Goal: Obtain resource: Download file/media

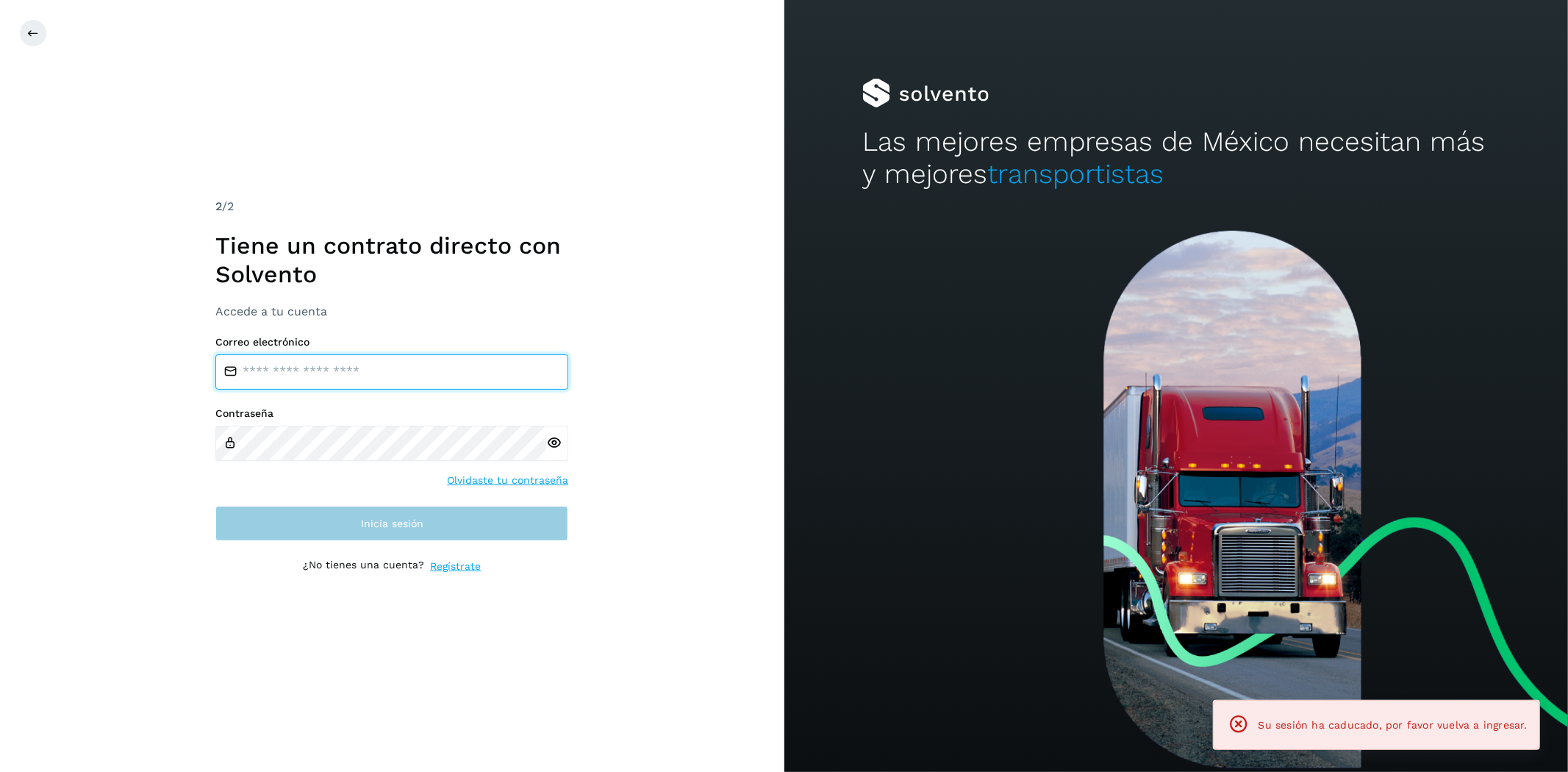
type input "**********"
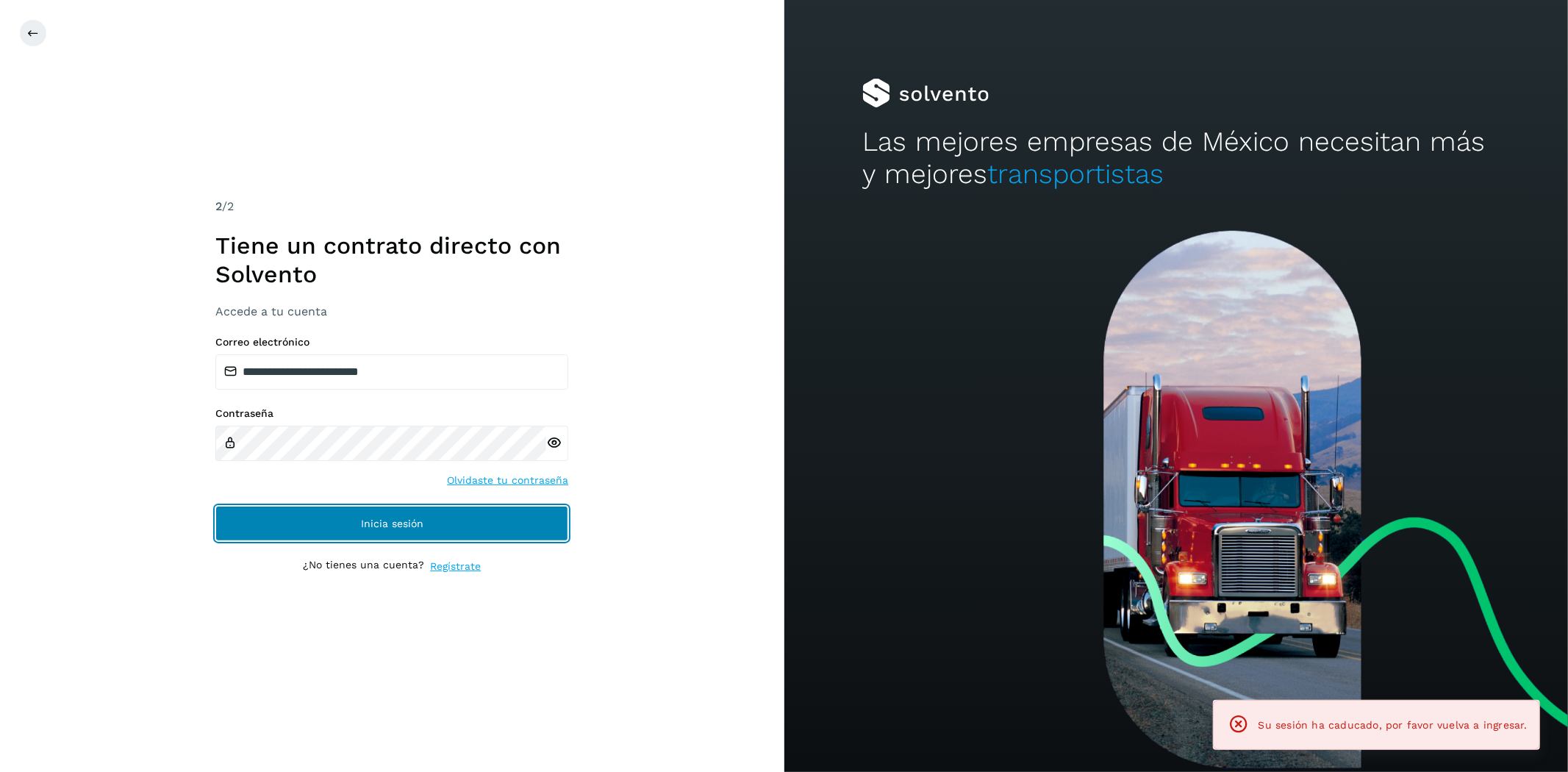
click at [516, 520] on button "Inicia sesión" at bounding box center [392, 524] width 353 height 35
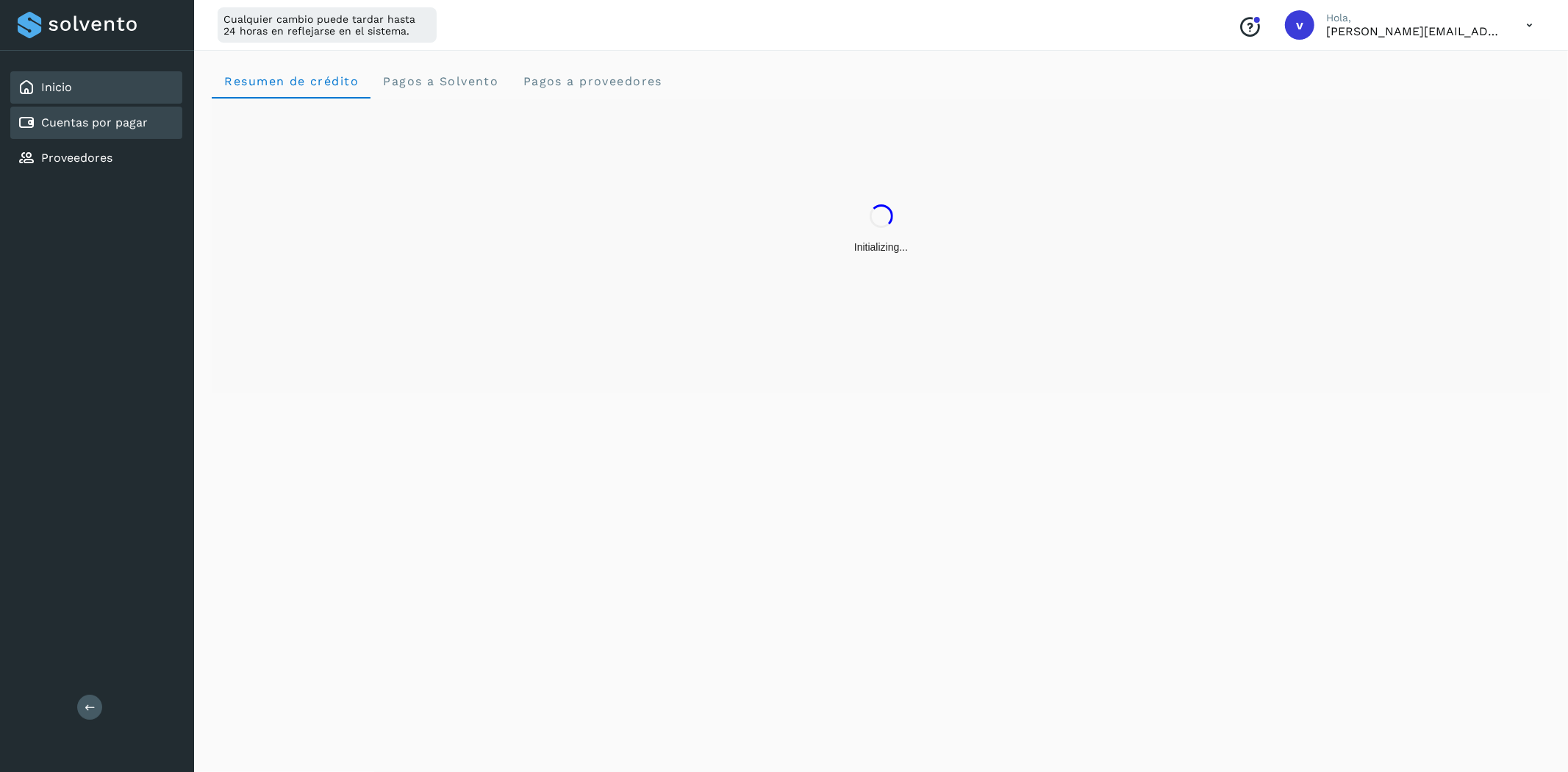
click at [111, 111] on div "Cuentas por pagar" at bounding box center [96, 123] width 172 height 32
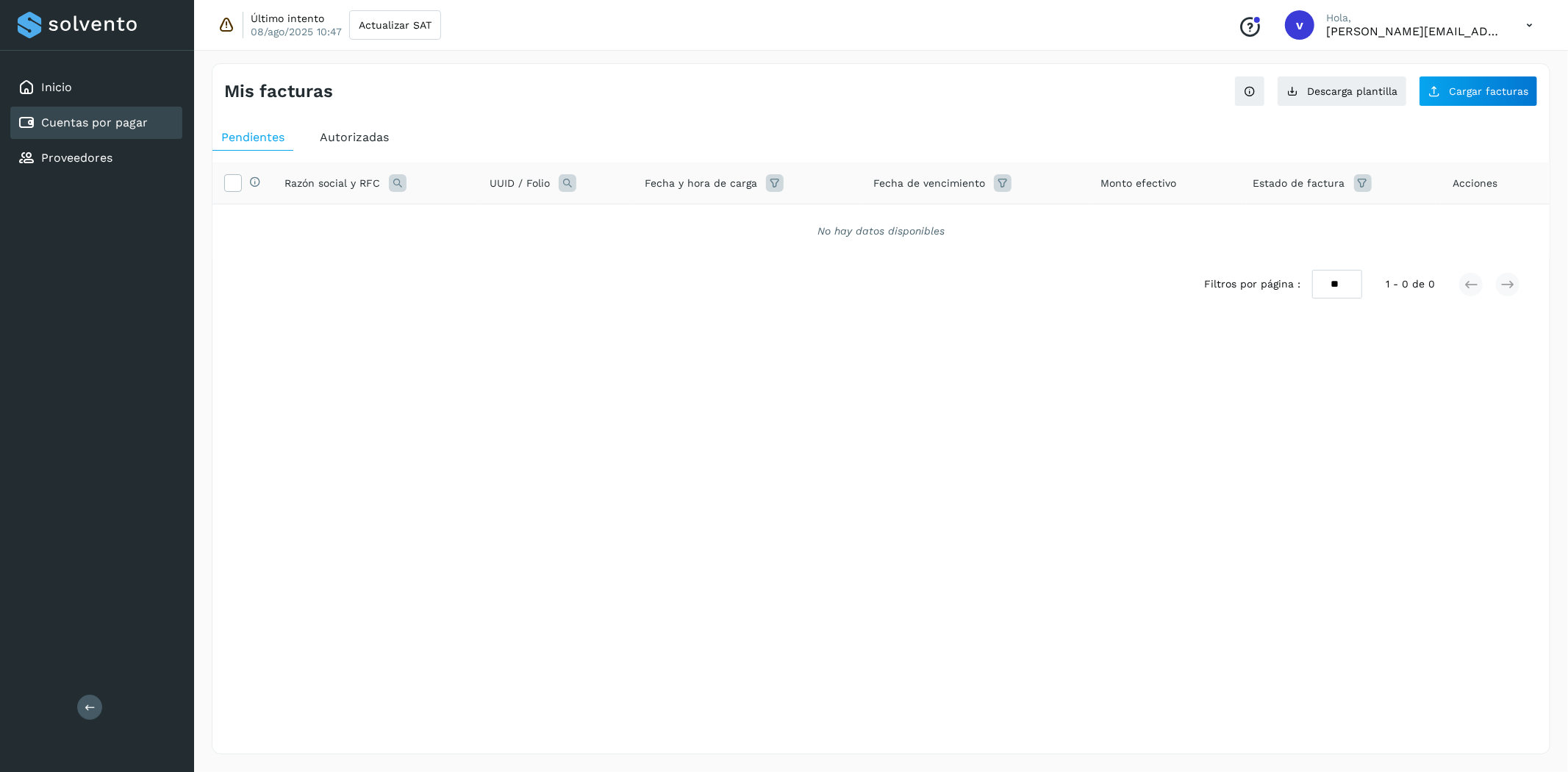
click at [349, 144] on div "Autorizadas" at bounding box center [354, 137] width 87 height 26
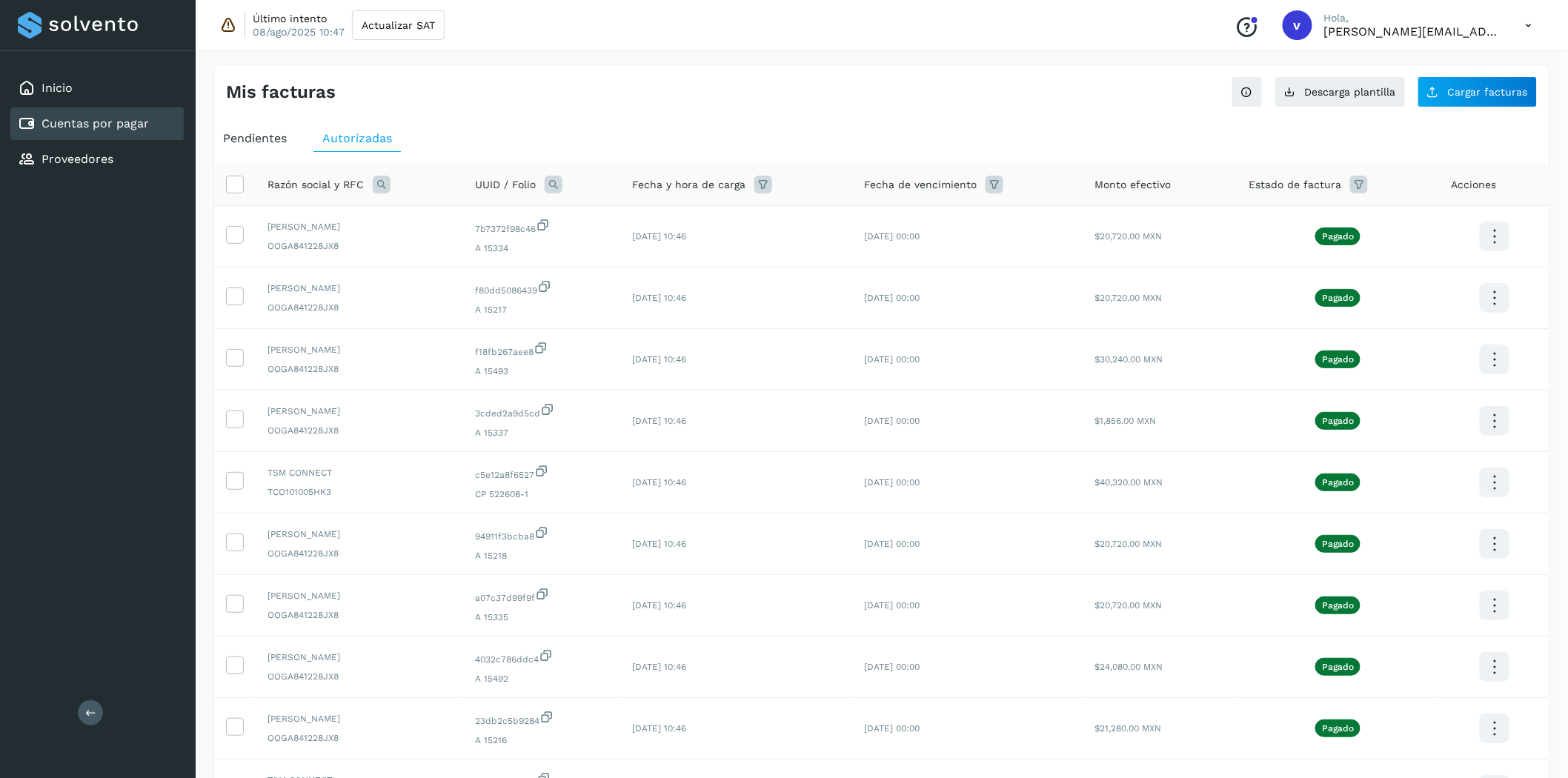
click at [376, 188] on icon at bounding box center [381, 184] width 18 height 18
click at [450, 255] on input "text" at bounding box center [478, 247] width 182 height 24
type input "******"
click at [500, 295] on button "Buscar" at bounding box center [516, 285] width 108 height 30
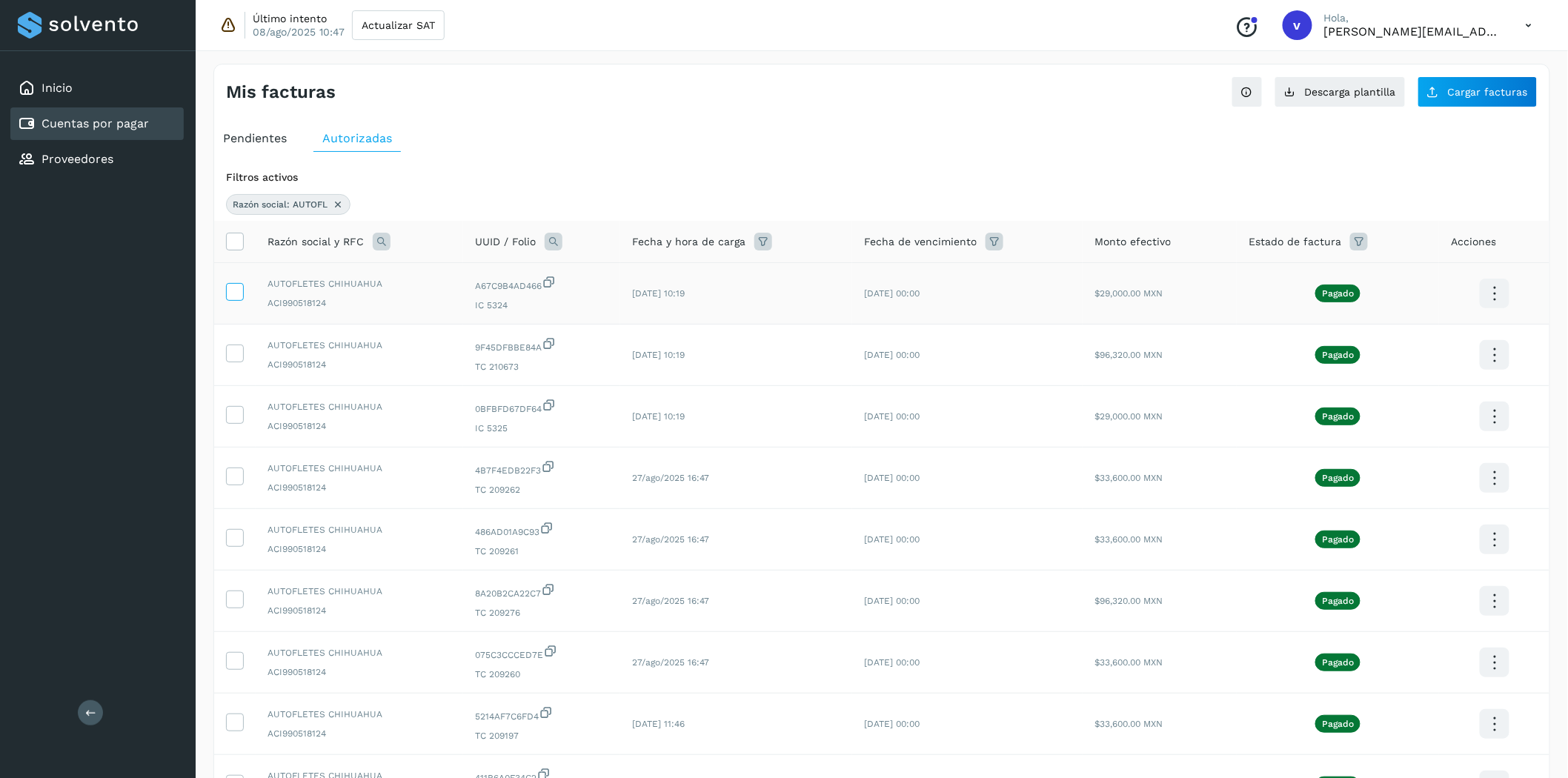
click at [236, 292] on icon at bounding box center [235, 291] width 15 height 15
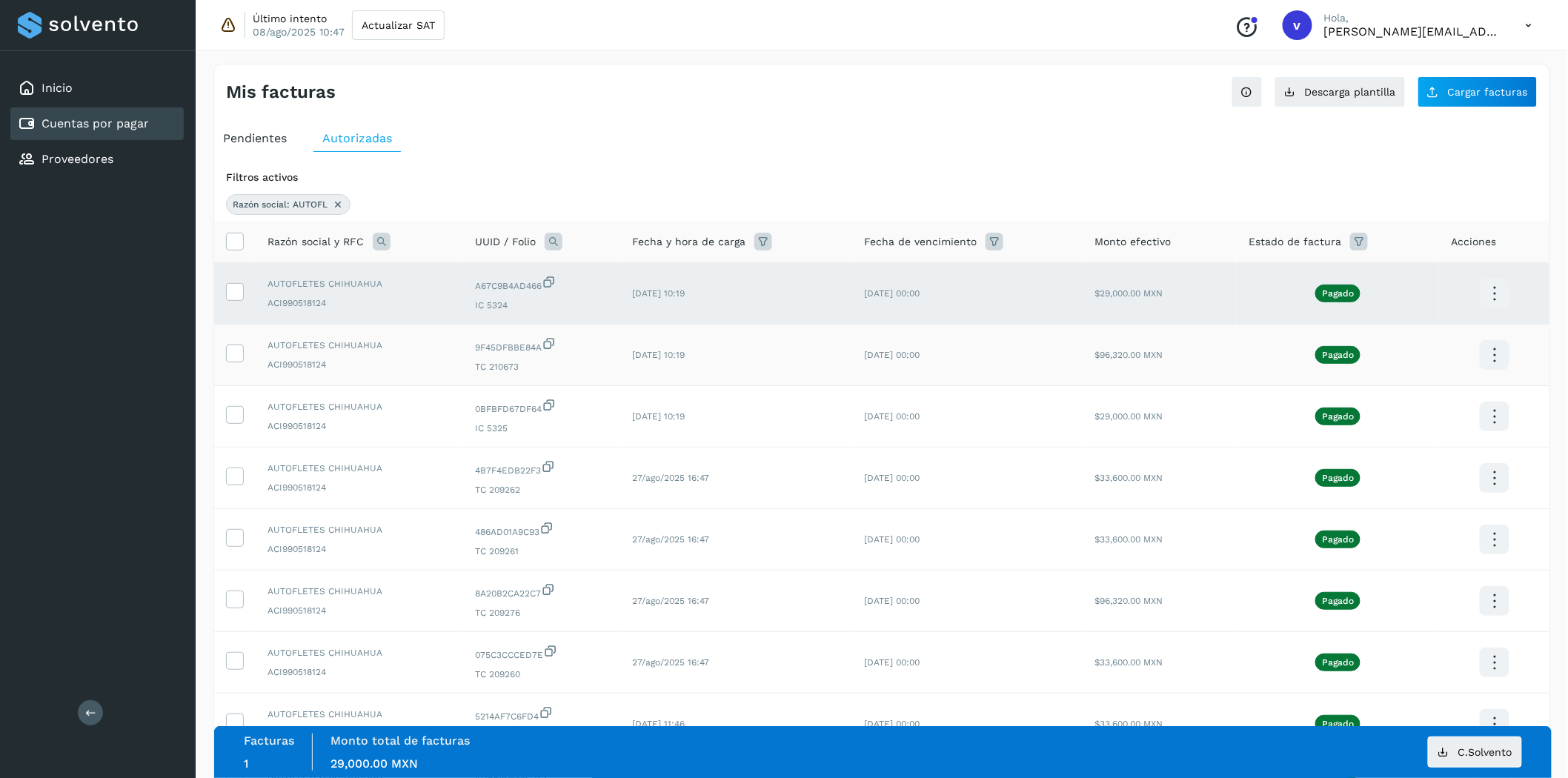
click at [236, 370] on td at bounding box center [235, 355] width 42 height 62
click at [237, 354] on icon at bounding box center [235, 353] width 15 height 15
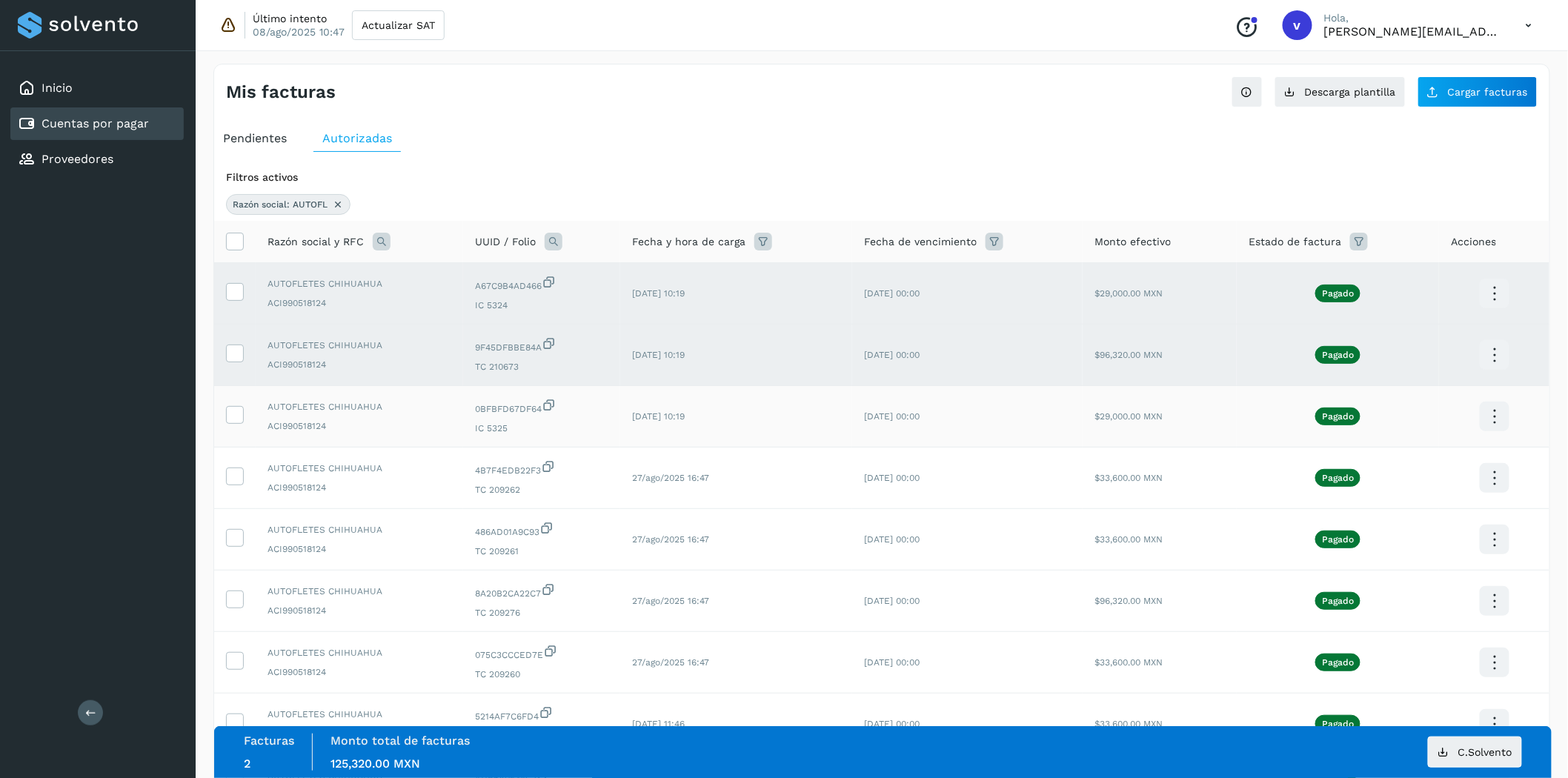
click at [238, 403] on td at bounding box center [235, 417] width 42 height 62
click at [237, 423] on span at bounding box center [235, 418] width 15 height 10
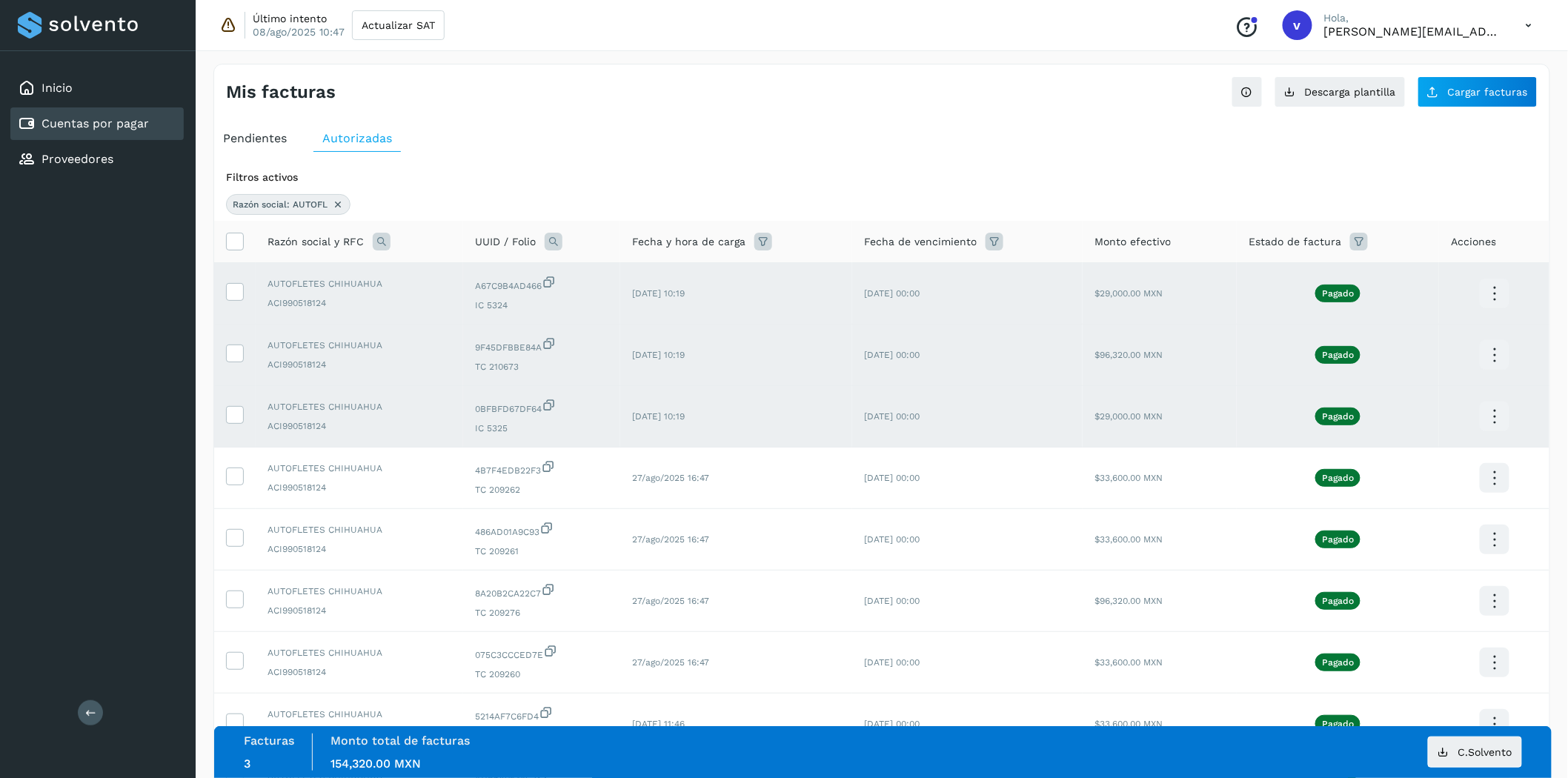
click at [1495, 291] on icon at bounding box center [1494, 293] width 35 height 35
click at [1417, 313] on button "C.Solvento" at bounding box center [1421, 308] width 176 height 29
click at [1469, 747] on span "C.Solvento" at bounding box center [1486, 752] width 54 height 10
click at [243, 292] on label at bounding box center [235, 292] width 18 height 18
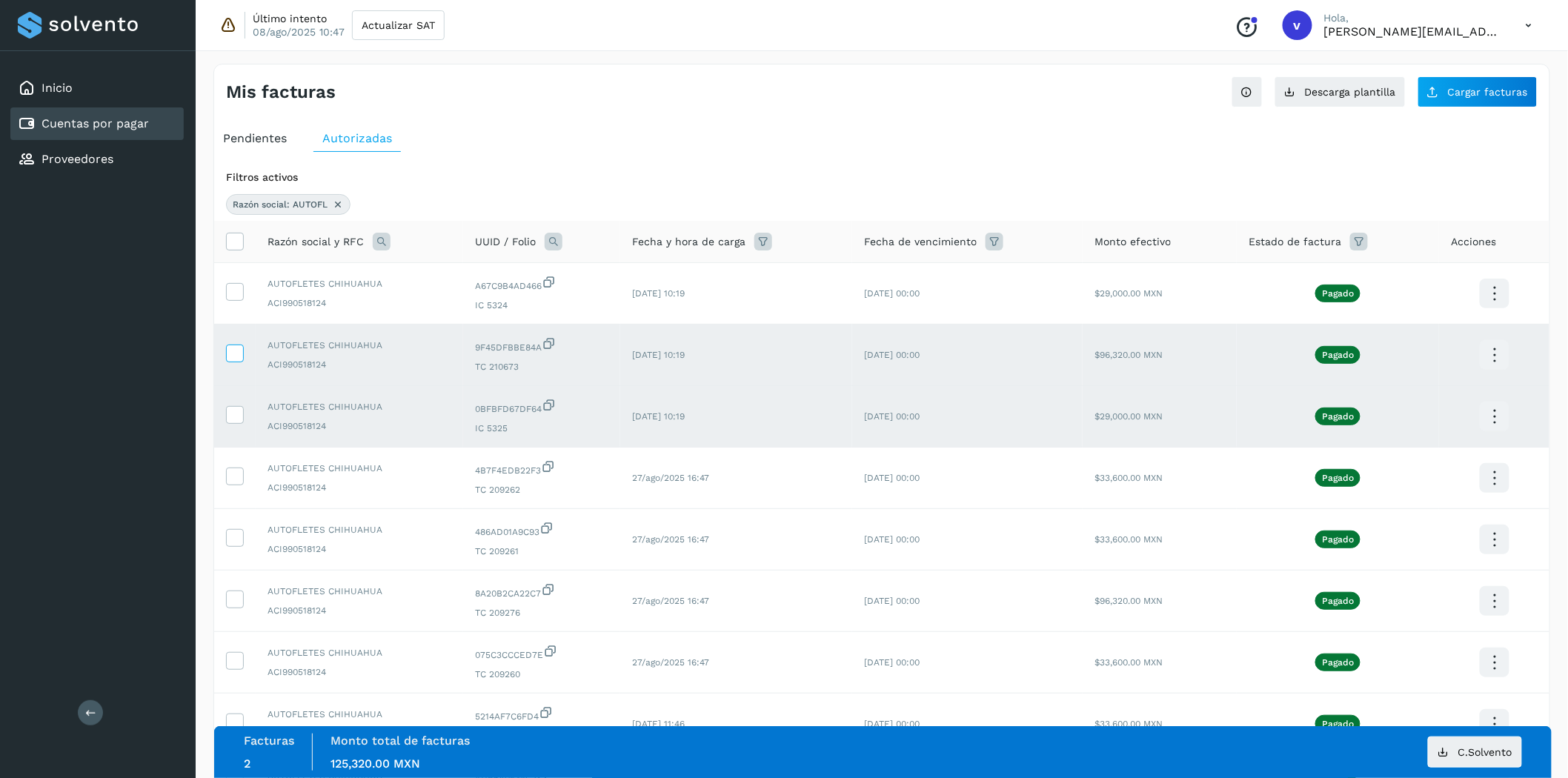
click at [232, 362] on label at bounding box center [235, 353] width 18 height 18
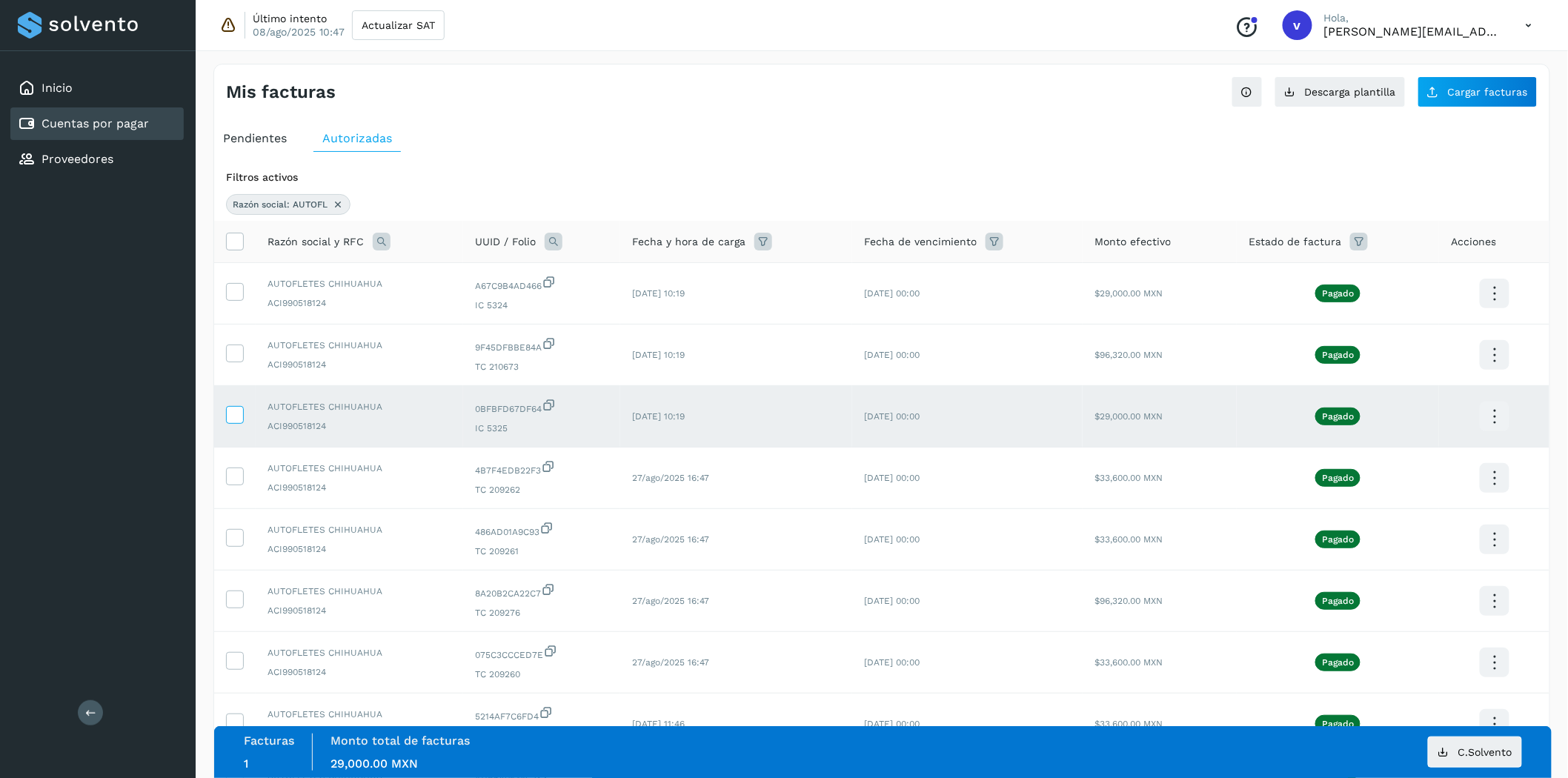
click at [240, 415] on icon at bounding box center [235, 414] width 15 height 15
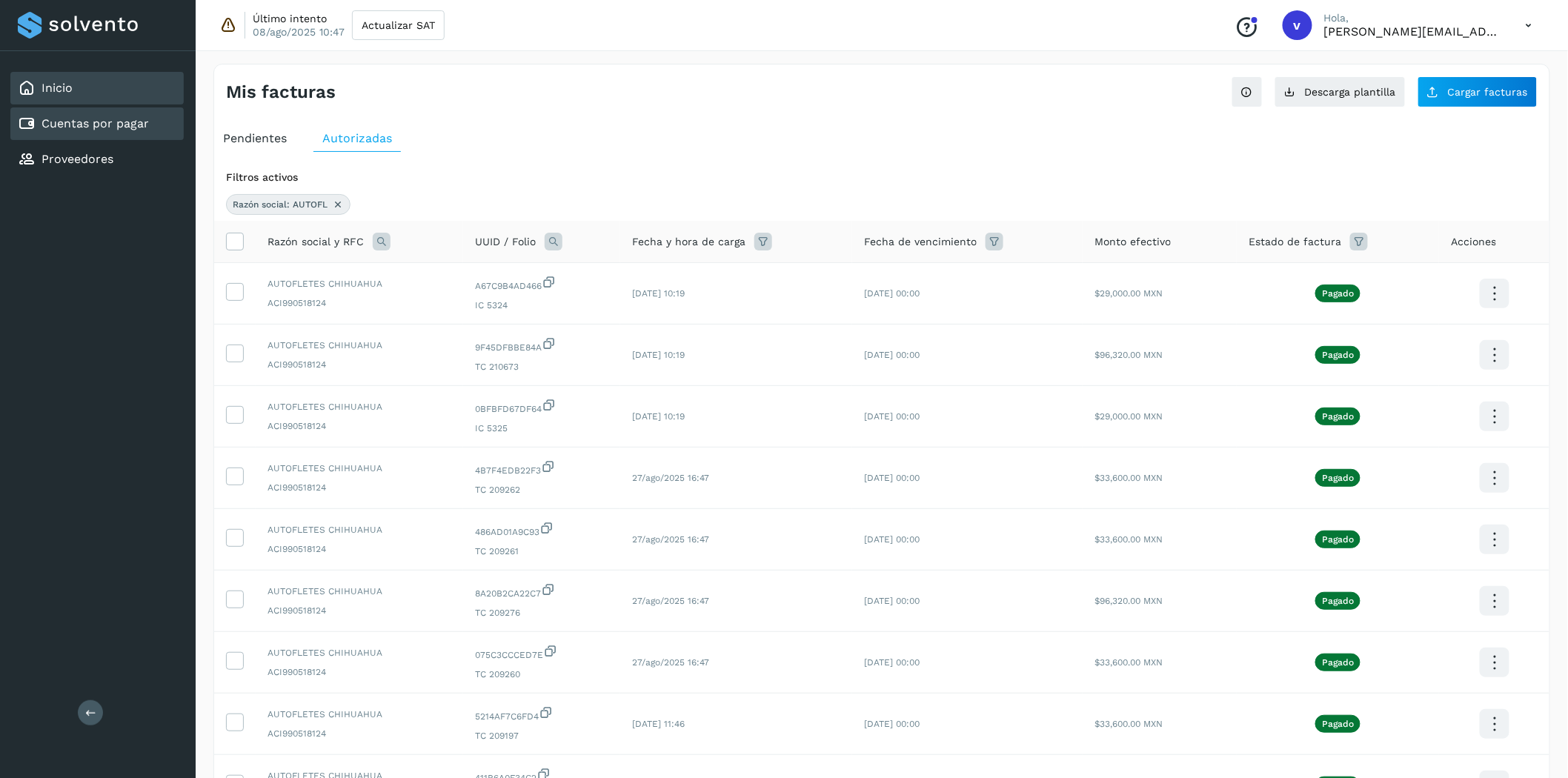
click at [145, 92] on div "Inicio" at bounding box center [97, 88] width 174 height 32
